Goal: Task Accomplishment & Management: Use online tool/utility

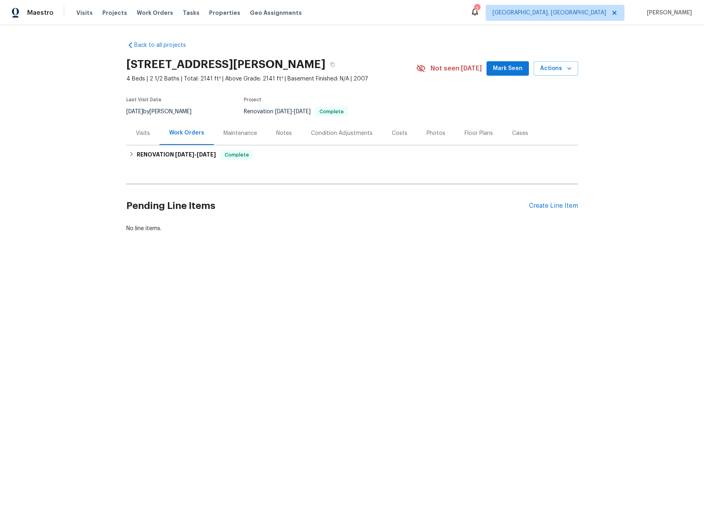
click at [146, 132] on div "Visits" at bounding box center [143, 133] width 14 height 8
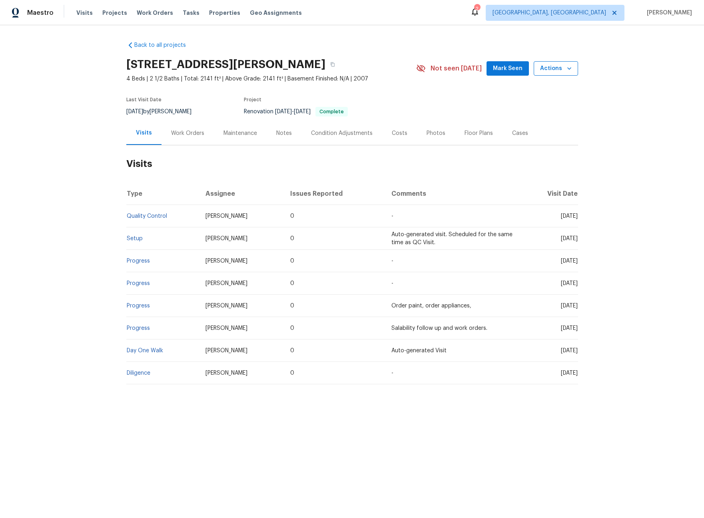
click at [546, 67] on span "Actions" at bounding box center [556, 69] width 32 height 10
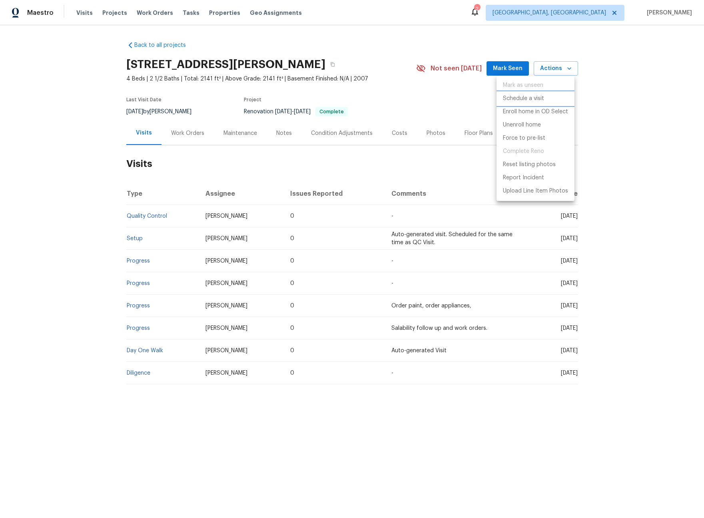
click at [520, 98] on p "Schedule a visit" at bounding box center [523, 98] width 41 height 8
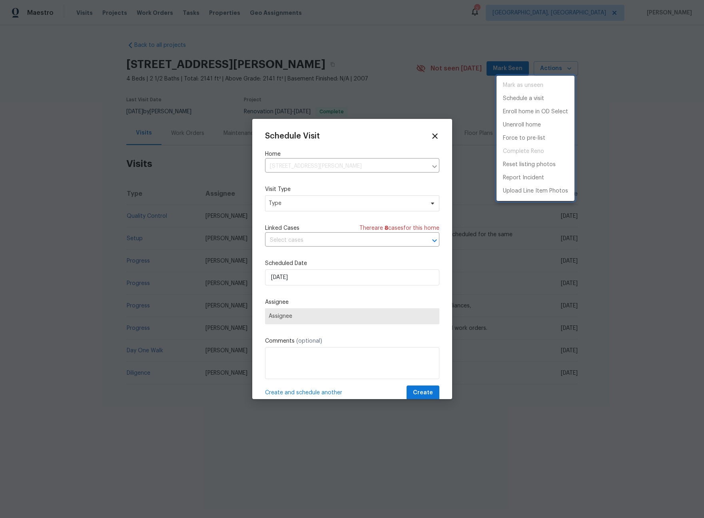
click at [305, 206] on div at bounding box center [352, 259] width 704 height 518
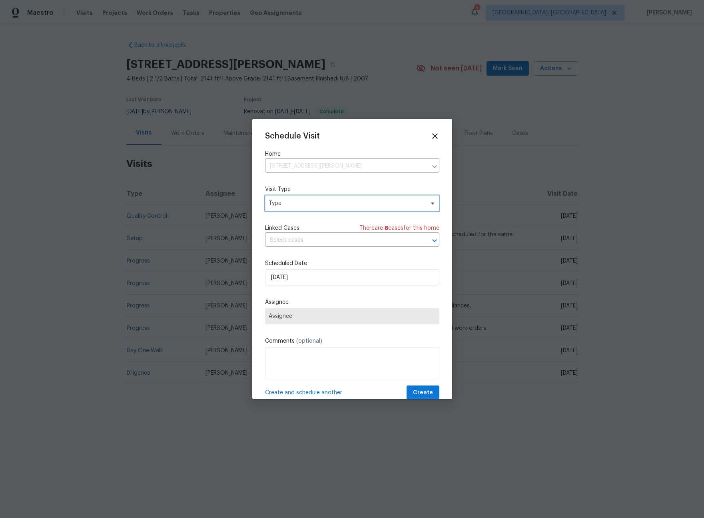
click at [293, 205] on span "Type" at bounding box center [347, 203] width 156 height 8
type input "sec"
click at [287, 240] on div "Security" at bounding box center [281, 241] width 22 height 8
click at [307, 319] on span "Assignee" at bounding box center [347, 316] width 157 height 6
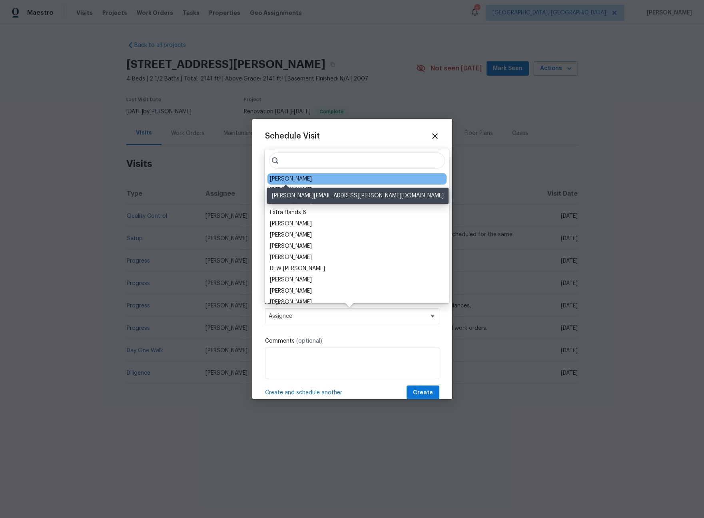
click at [290, 182] on div "[PERSON_NAME]" at bounding box center [291, 179] width 42 height 8
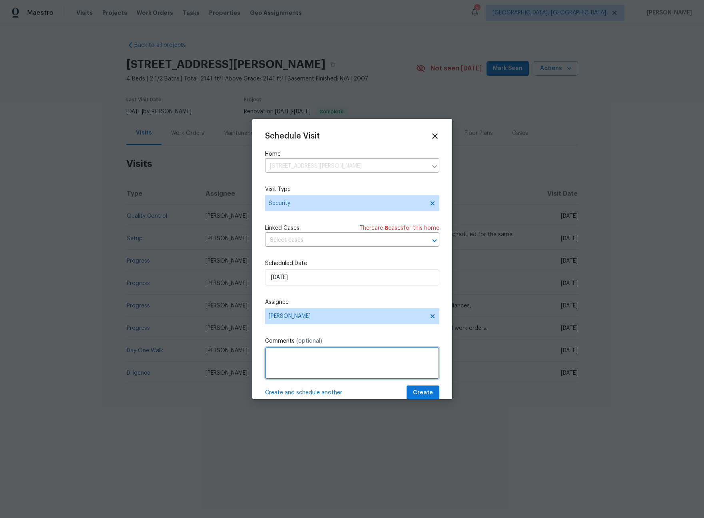
click at [316, 367] on textarea at bounding box center [352, 363] width 174 height 32
type textarea "-"
paste textarea "Rental Scammer has obtained the LB code. Please visit and change the code asap.…"
type textarea "Rental Scammer has obtained the LB code. Please visit and change the code asap.…"
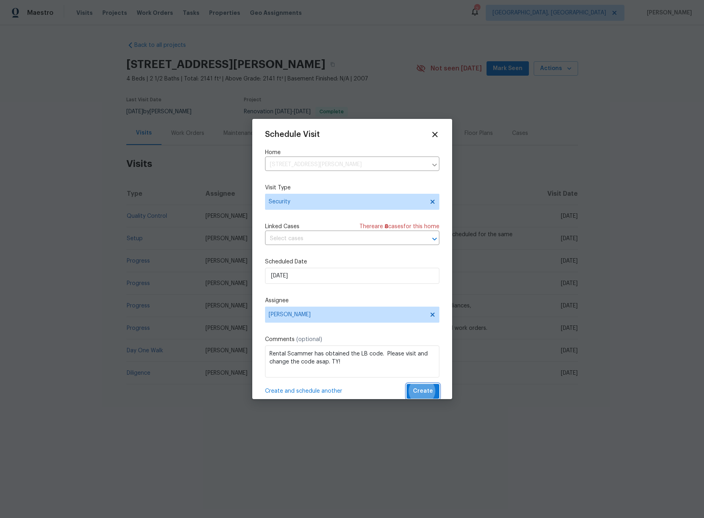
click at [407, 384] on button "Create" at bounding box center [423, 391] width 33 height 15
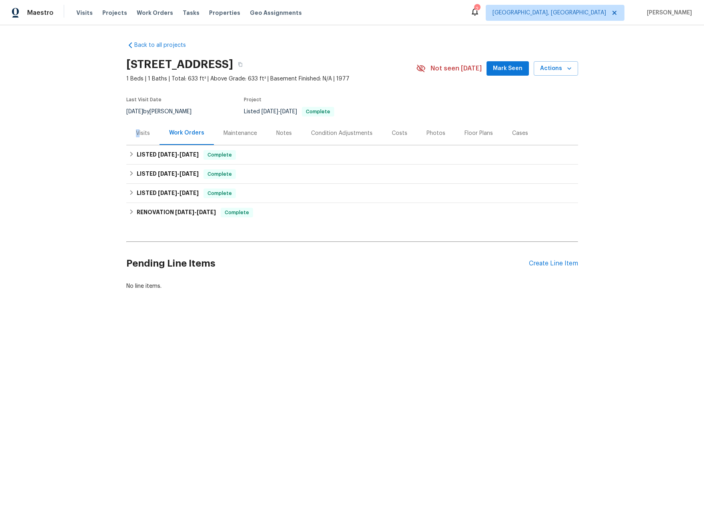
click at [136, 133] on div "Visits" at bounding box center [143, 133] width 14 height 8
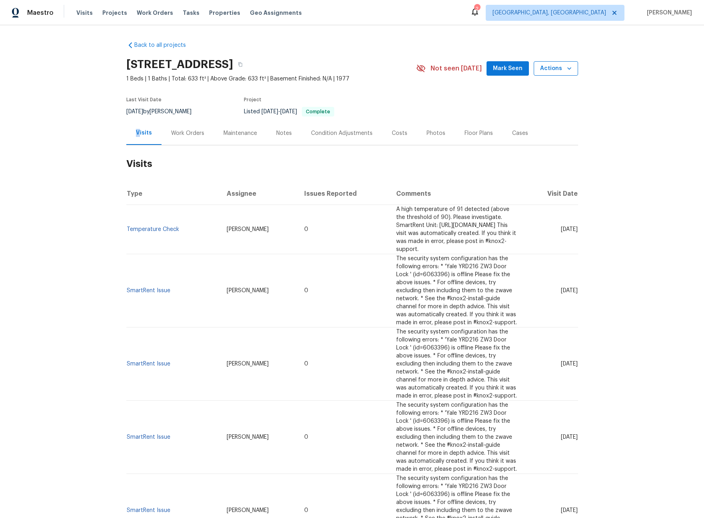
click at [567, 70] on icon "button" at bounding box center [570, 68] width 8 height 8
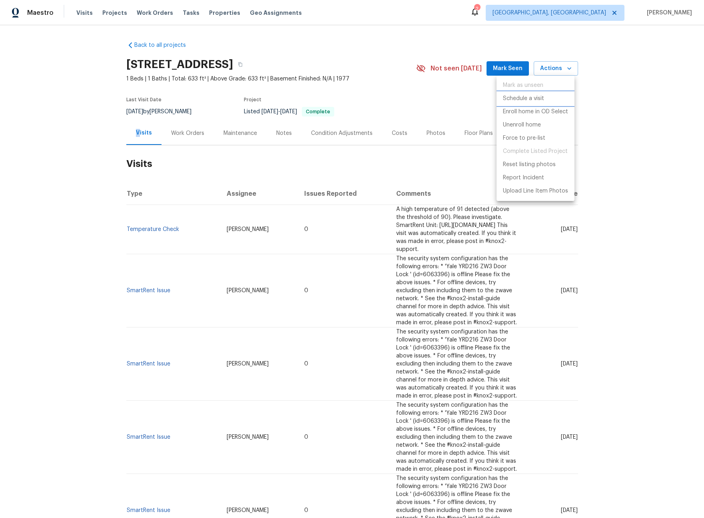
click at [519, 96] on p "Schedule a visit" at bounding box center [523, 98] width 41 height 8
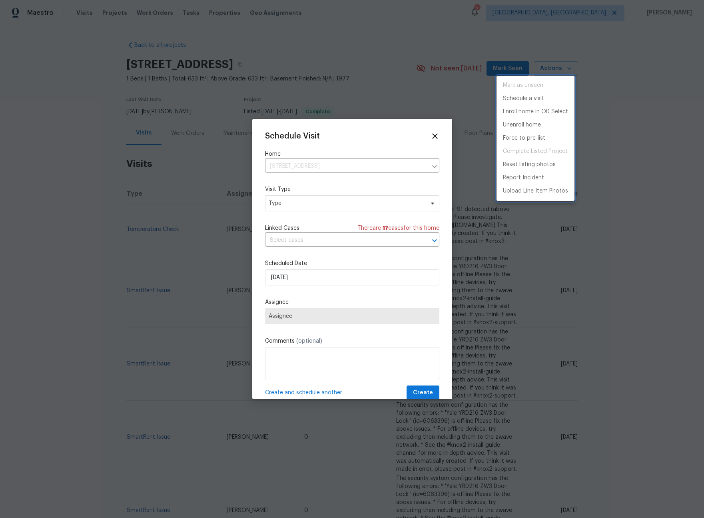
click at [308, 209] on div at bounding box center [352, 259] width 704 height 518
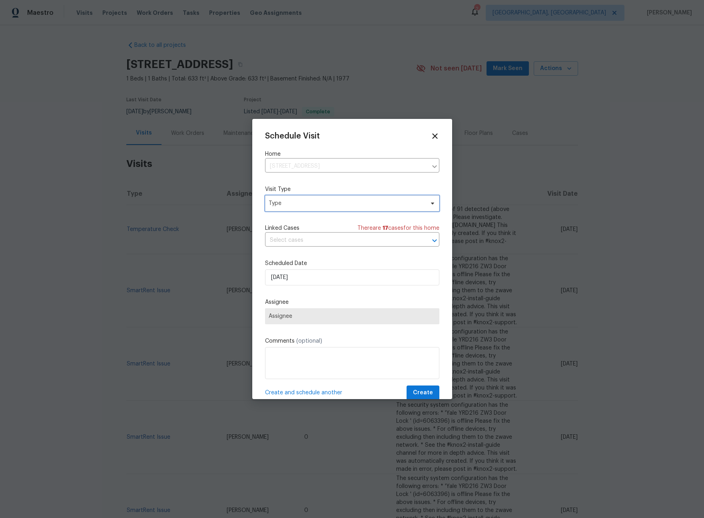
click at [293, 204] on span "Type" at bounding box center [347, 203] width 156 height 8
type input "sec"
click at [283, 244] on div "Security" at bounding box center [281, 241] width 22 height 8
click at [300, 319] on span "Assignee" at bounding box center [347, 316] width 157 height 6
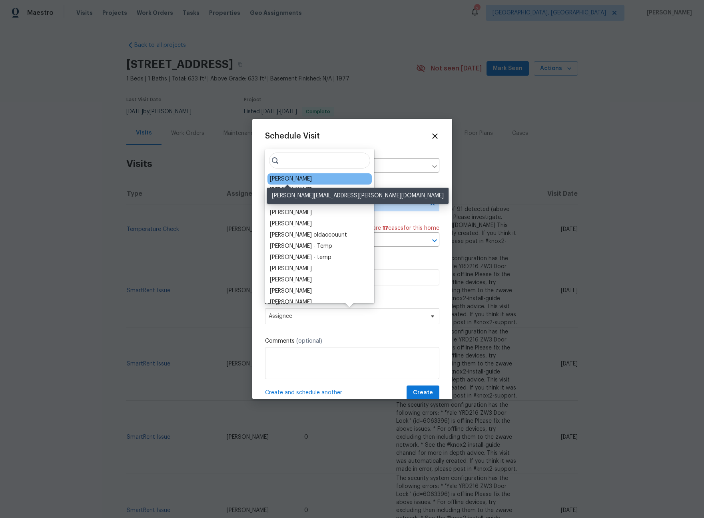
click at [296, 178] on div "[PERSON_NAME]" at bounding box center [291, 179] width 42 height 8
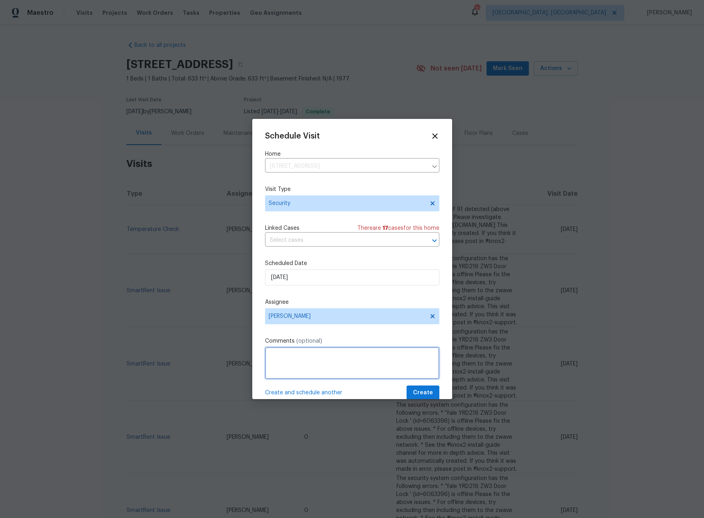
click at [310, 366] on textarea at bounding box center [352, 363] width 174 height 32
type textarea "-"
paste textarea "Rental Scammer has obtained the LB code. Please visit and change the code asap.…"
type textarea "Rental Scammer has obtained the LB code. Please visit and change the code asap.…"
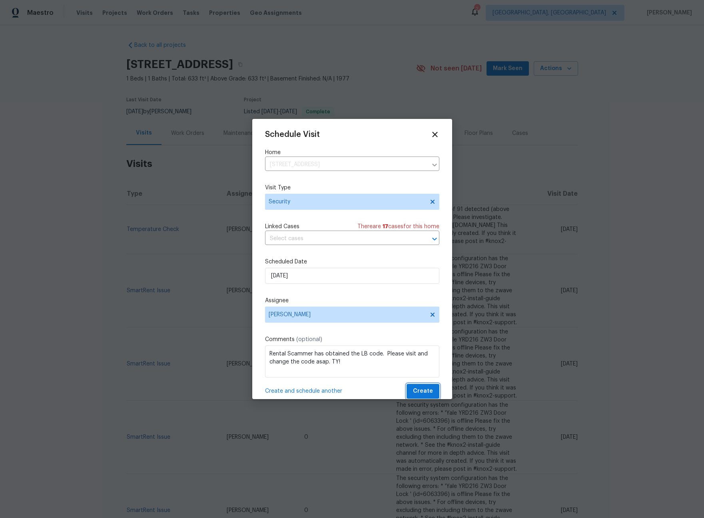
click at [407, 384] on button "Create" at bounding box center [423, 391] width 33 height 15
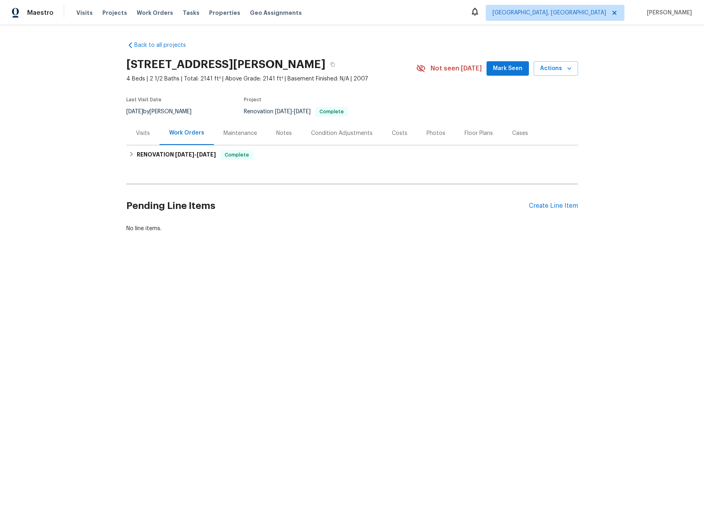
click at [145, 132] on div "Visits" at bounding box center [143, 133] width 14 height 8
